Goal: Task Accomplishment & Management: Complete application form

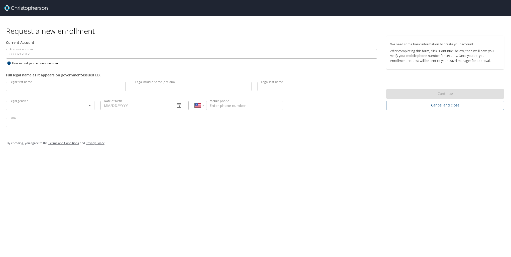
select select "US"
click at [51, 88] on input "Legal first name" at bounding box center [66, 87] width 120 height 10
type input "Jorden"
type input "[PERSON_NAME]"
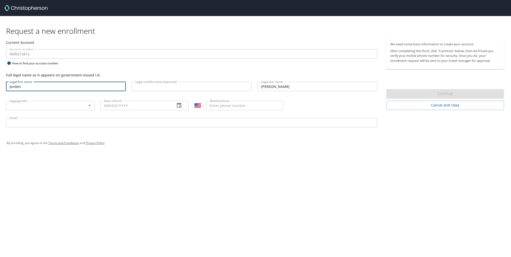
type input "[DATE]"
type input "[PHONE_NUMBER]"
type input "[EMAIL_ADDRESS][DOMAIN_NAME]"
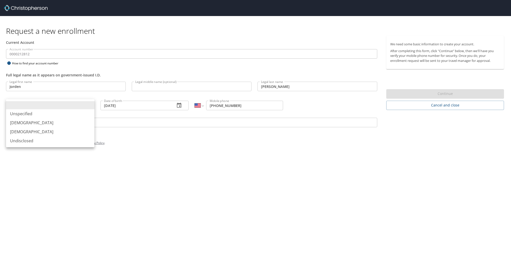
click at [89, 107] on body "Request a new enrollment Current Account Account number 0000212812 Account numb…" at bounding box center [255, 128] width 511 height 257
click at [65, 124] on li "[DEMOGRAPHIC_DATA]" at bounding box center [50, 122] width 88 height 9
type input "[DEMOGRAPHIC_DATA]"
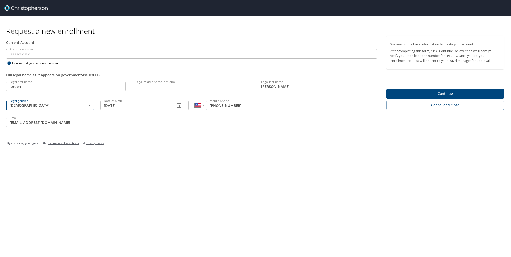
click at [45, 101] on body "Request a new enrollment Current Account Account number 0000212812 Account numb…" at bounding box center [255, 128] width 511 height 257
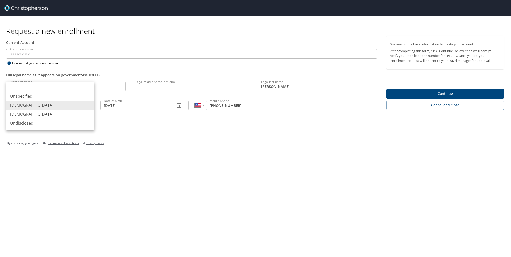
click at [46, 107] on li "[DEMOGRAPHIC_DATA]" at bounding box center [50, 105] width 88 height 9
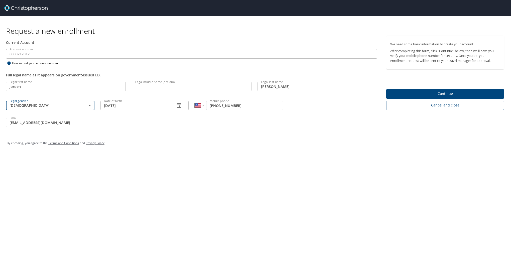
click at [404, 93] on span "Continue" at bounding box center [445, 94] width 110 height 6
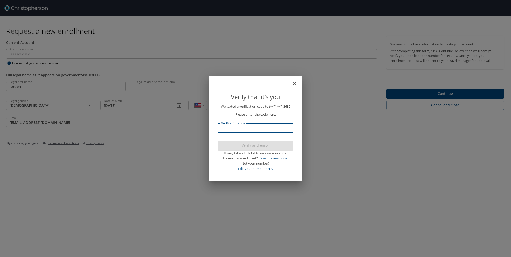
click at [267, 129] on input "Verification code" at bounding box center [256, 128] width 76 height 10
click at [244, 129] on input "Verification code" at bounding box center [256, 128] width 76 height 10
type input "997966"
click at [248, 146] on span "Verify and enroll" at bounding box center [256, 145] width 68 height 6
